Goal: Information Seeking & Learning: Learn about a topic

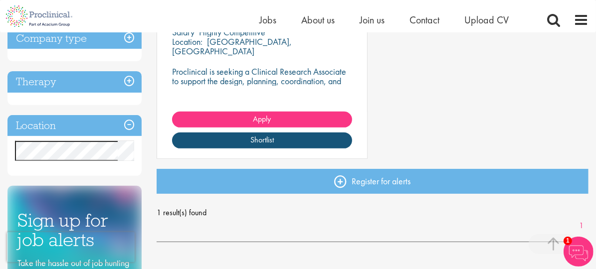
scroll to position [269, 0]
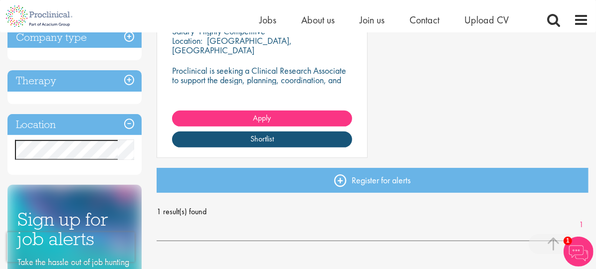
click at [131, 122] on h3 "Location" at bounding box center [74, 124] width 134 height 21
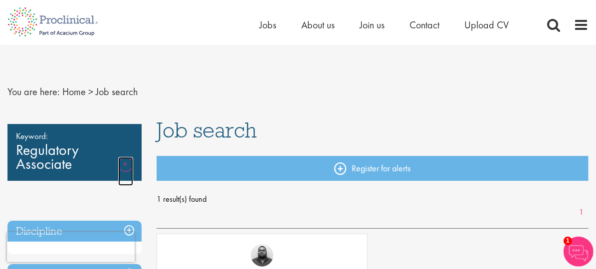
click at [123, 162] on link "Remove" at bounding box center [125, 171] width 15 height 29
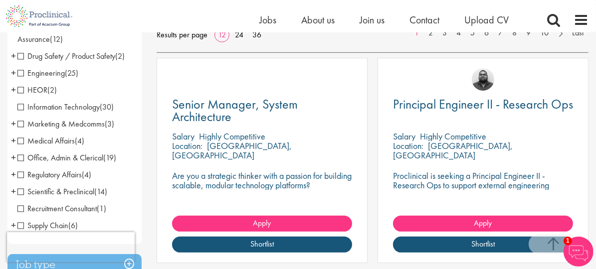
scroll to position [169, 0]
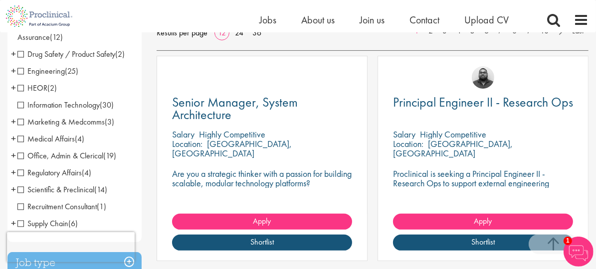
click at [21, 173] on span "Regulatory Affairs" at bounding box center [49, 172] width 64 height 10
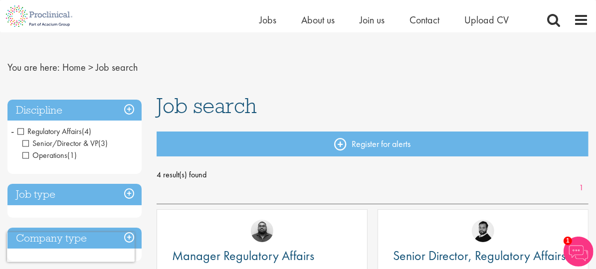
scroll to position [10, 0]
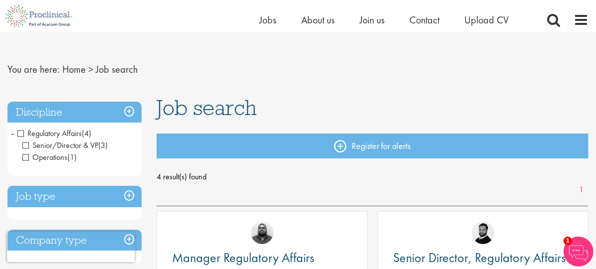
click at [130, 109] on h3 "Discipline" at bounding box center [74, 112] width 134 height 21
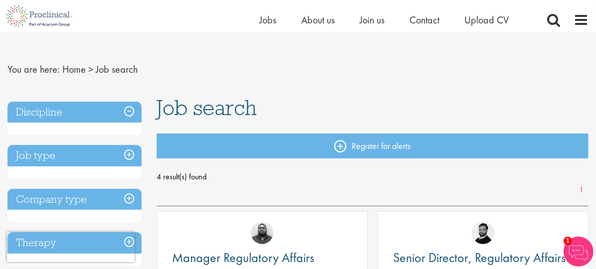
click at [128, 110] on h3 "Discipline" at bounding box center [74, 112] width 134 height 21
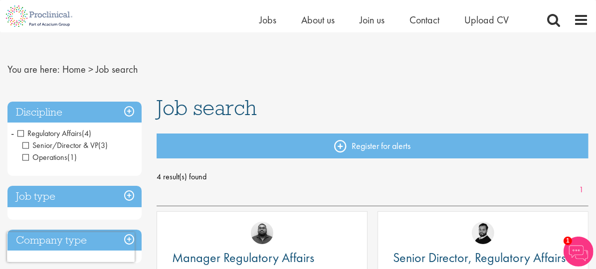
click at [22, 133] on span "Regulatory Affairs" at bounding box center [49, 133] width 64 height 10
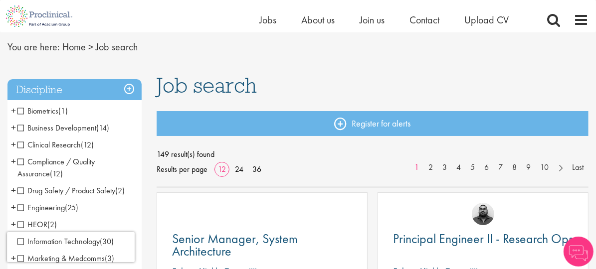
scroll to position [36, 0]
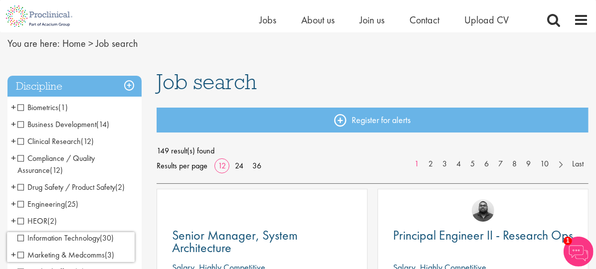
click at [21, 160] on span "Compliance / Quality Assurance" at bounding box center [55, 164] width 77 height 22
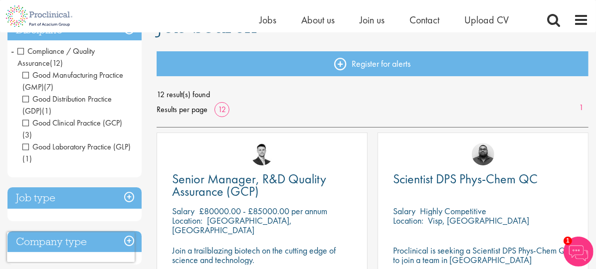
scroll to position [92, 0]
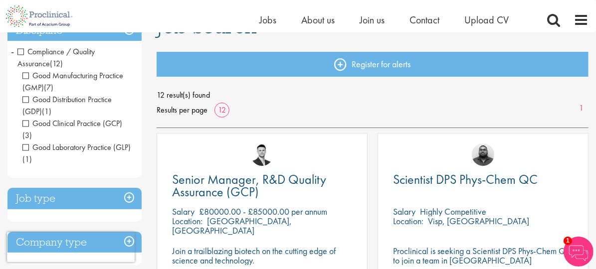
click at [26, 147] on span "Good Laboratory Practice (GLP)" at bounding box center [76, 147] width 108 height 10
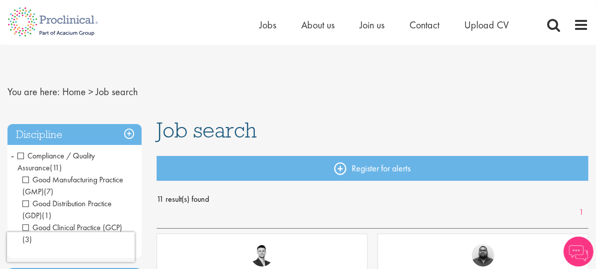
click at [27, 204] on span "Good Distribution Practice (GDP)" at bounding box center [66, 209] width 89 height 22
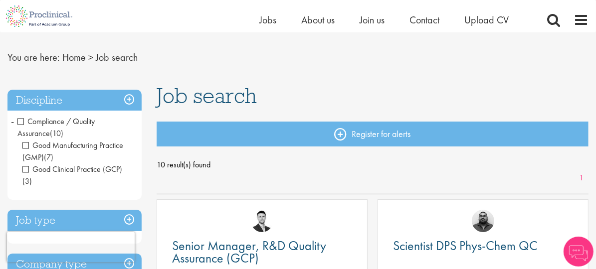
scroll to position [23, 0]
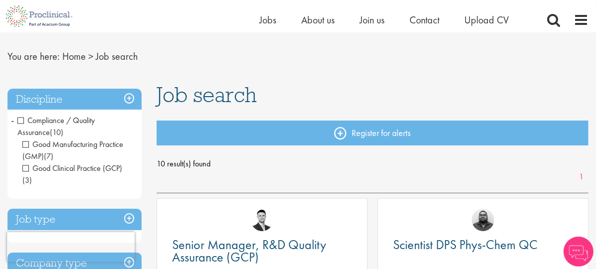
click at [24, 168] on span "Good Clinical Practice (GCP)" at bounding box center [72, 168] width 100 height 10
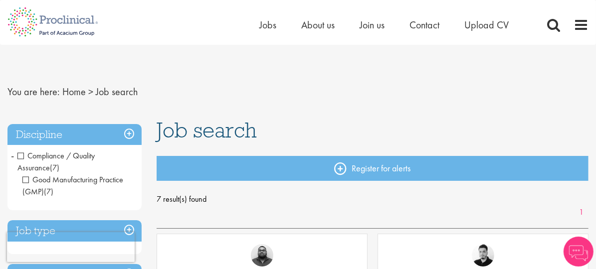
click at [26, 180] on span "Good Manufacturing Practice (GMP)" at bounding box center [72, 185] width 101 height 22
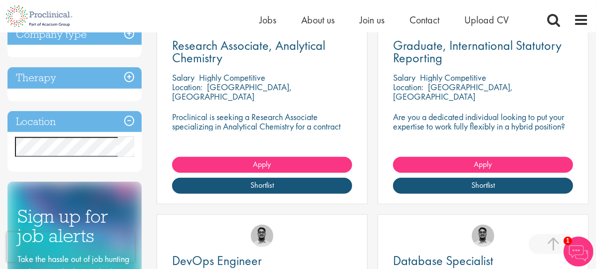
scroll to position [442, 0]
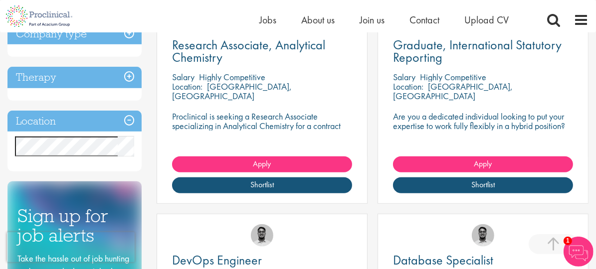
click at [129, 121] on h3 "Location" at bounding box center [74, 121] width 134 height 21
click at [124, 121] on h3 "Location" at bounding box center [74, 121] width 134 height 21
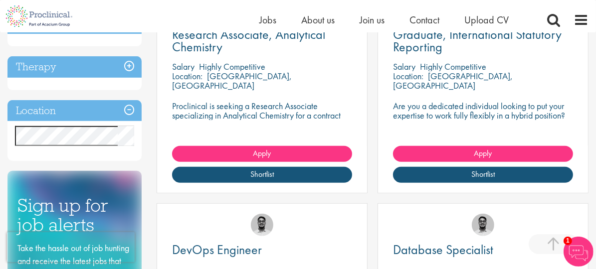
scroll to position [457, 0]
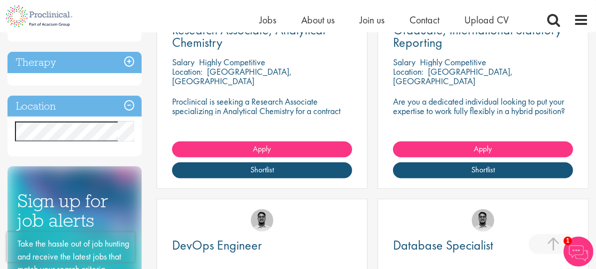
click at [58, 107] on h3 "Location" at bounding box center [74, 106] width 134 height 21
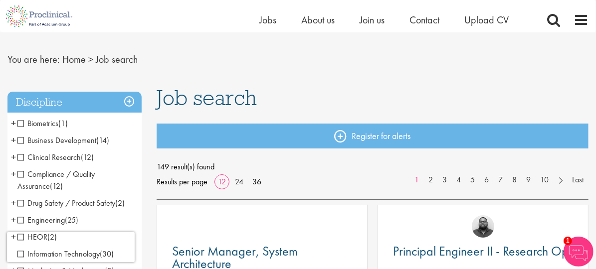
scroll to position [19, 0]
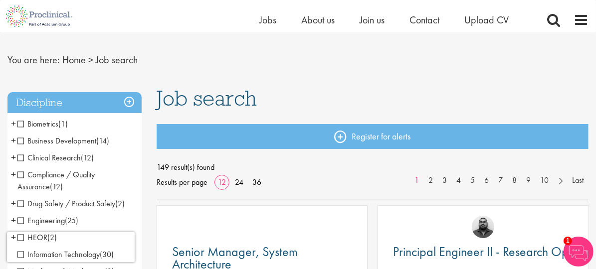
click at [131, 100] on h3 "Discipline" at bounding box center [74, 102] width 134 height 21
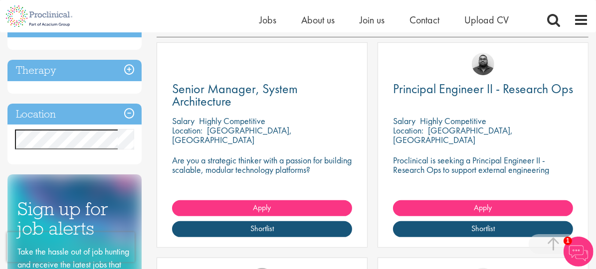
scroll to position [183, 0]
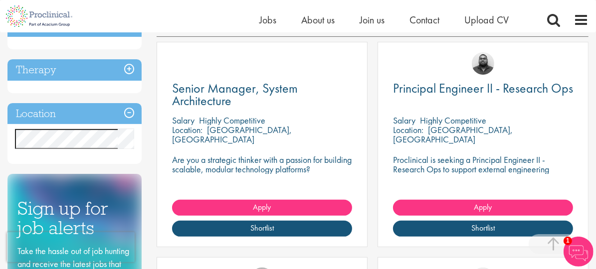
click at [129, 110] on h3 "Location" at bounding box center [74, 113] width 134 height 21
click at [127, 113] on h3 "Location" at bounding box center [74, 113] width 134 height 21
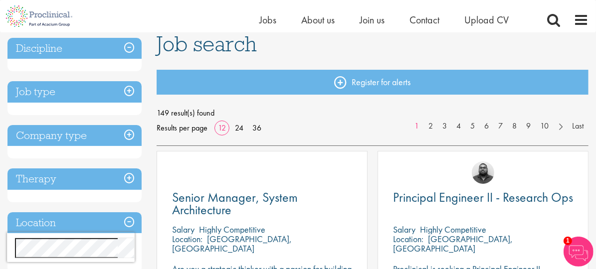
scroll to position [0, 0]
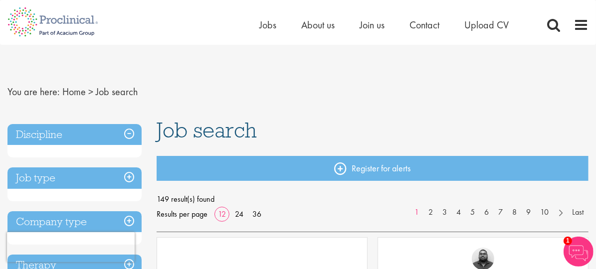
click at [126, 131] on h3 "Discipline" at bounding box center [74, 134] width 134 height 21
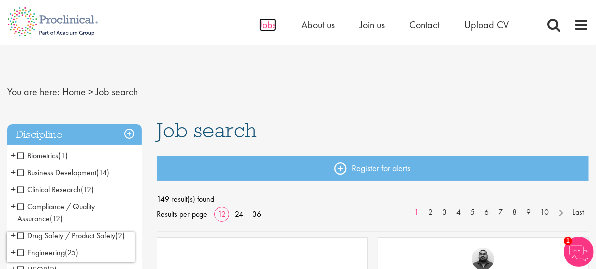
click at [267, 25] on span "Jobs" at bounding box center [267, 24] width 17 height 13
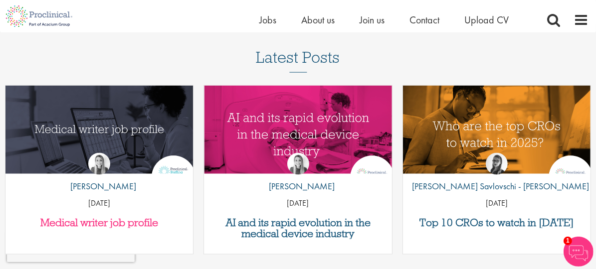
scroll to position [1183, 0]
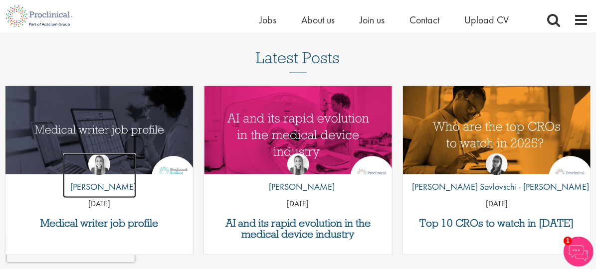
click at [105, 165] on img at bounding box center [99, 165] width 22 height 22
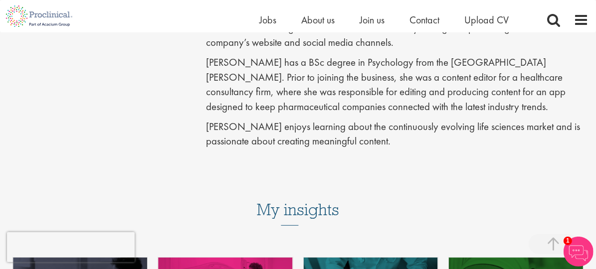
scroll to position [255, 0]
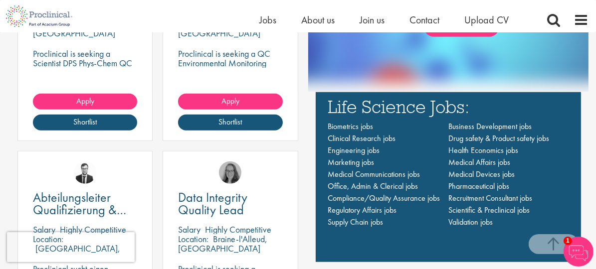
scroll to position [635, 0]
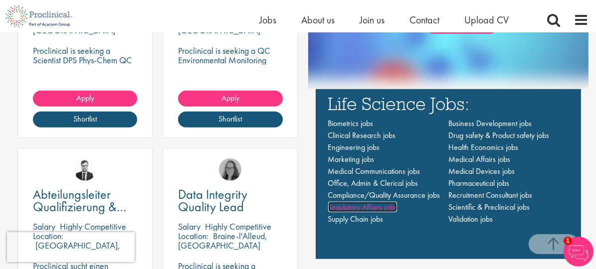
click at [362, 208] on span "Regulatory Affairs jobs" at bounding box center [362, 207] width 69 height 10
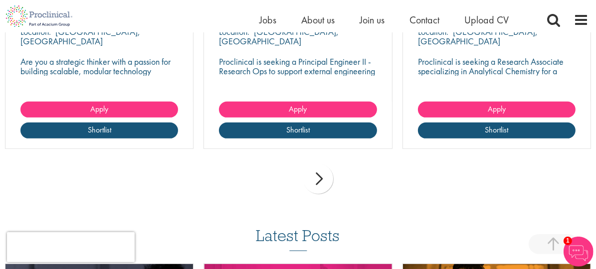
scroll to position [371, 0]
